Goal: Task Accomplishment & Management: Use online tool/utility

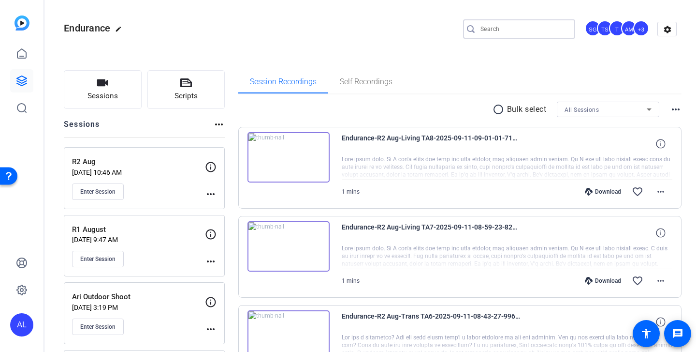
click at [511, 30] on input "Search" at bounding box center [524, 29] width 87 height 12
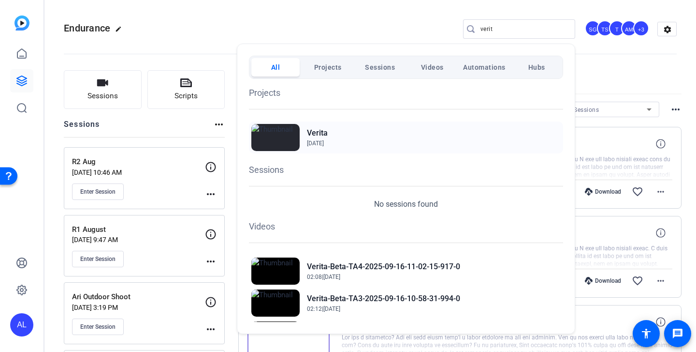
click at [328, 133] on h2 "Verita" at bounding box center [317, 133] width 21 height 12
click at [501, 29] on div at bounding box center [348, 176] width 696 height 352
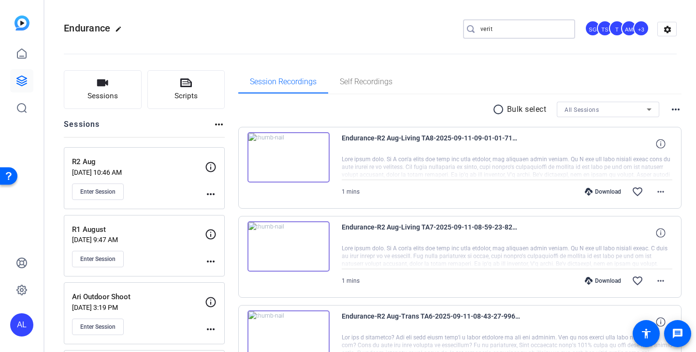
drag, startPoint x: 497, startPoint y: 29, endPoint x: 463, endPoint y: 23, distance: 34.4
click at [463, 23] on div "verit" at bounding box center [515, 28] width 104 height 19
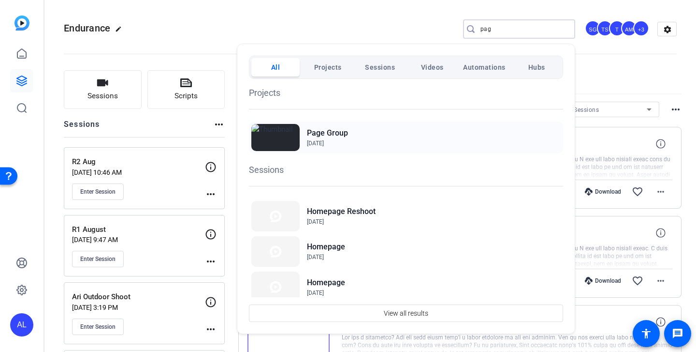
type input "pag"
click at [266, 136] on img at bounding box center [275, 137] width 48 height 27
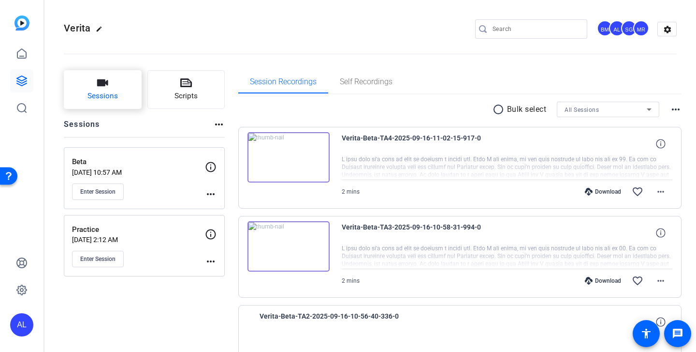
click at [113, 98] on span "Sessions" at bounding box center [103, 95] width 30 height 11
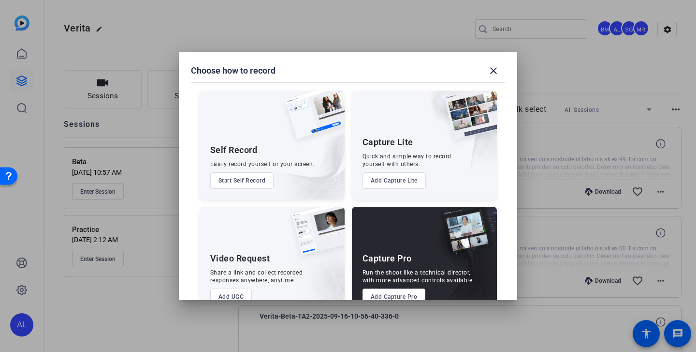
click at [380, 293] on button "Add Capture Pro" at bounding box center [394, 296] width 63 height 16
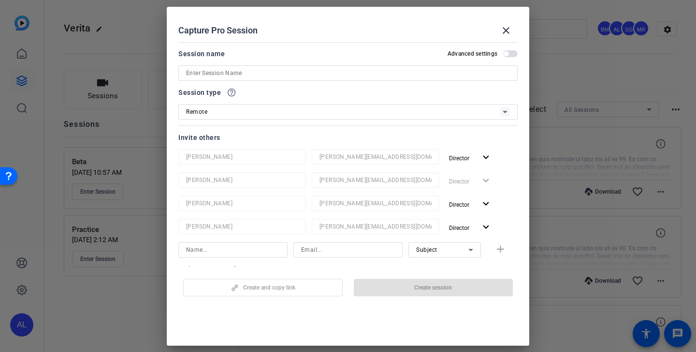
click at [299, 74] on input at bounding box center [348, 73] width 324 height 12
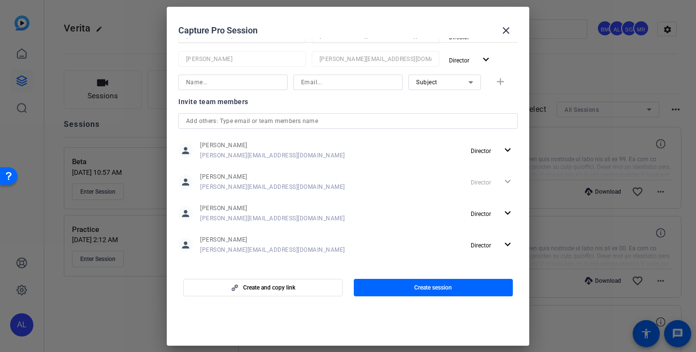
scroll to position [177, 0]
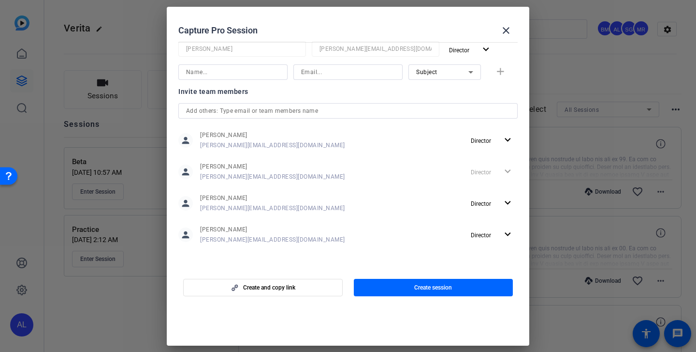
type input "B-roll Session"
click at [367, 107] on input "text" at bounding box center [348, 111] width 324 height 12
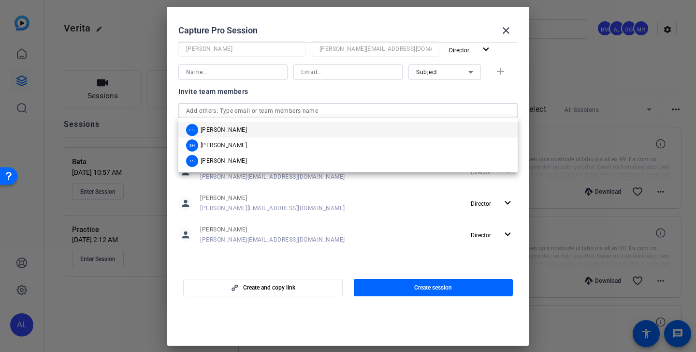
click at [371, 93] on div "Invite team members" at bounding box center [348, 92] width 340 height 12
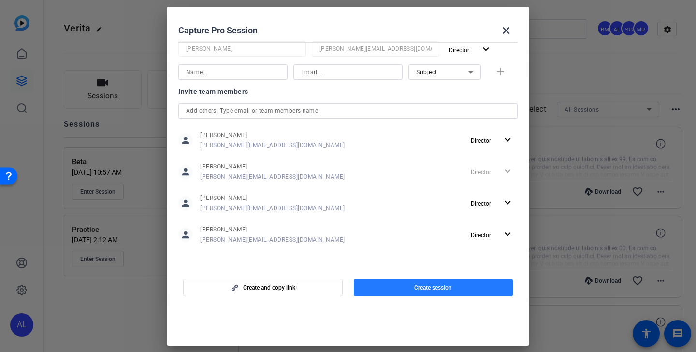
click at [441, 291] on span "Create session" at bounding box center [433, 287] width 38 height 8
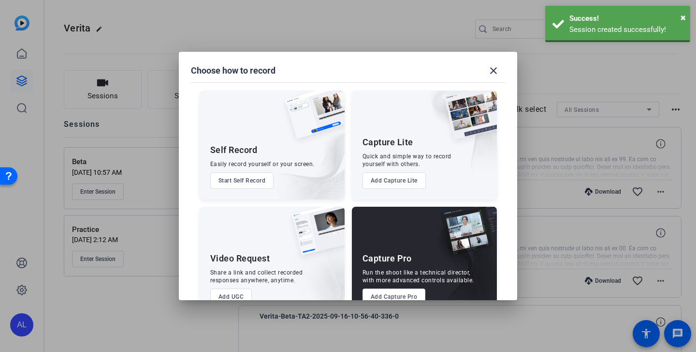
scroll to position [0, 0]
